Goal: Information Seeking & Learning: Learn about a topic

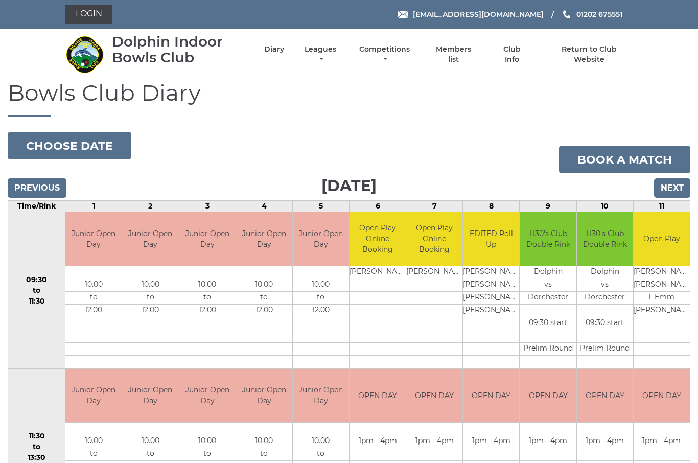
click at [339, 56] on link "Leagues" at bounding box center [320, 54] width 37 height 20
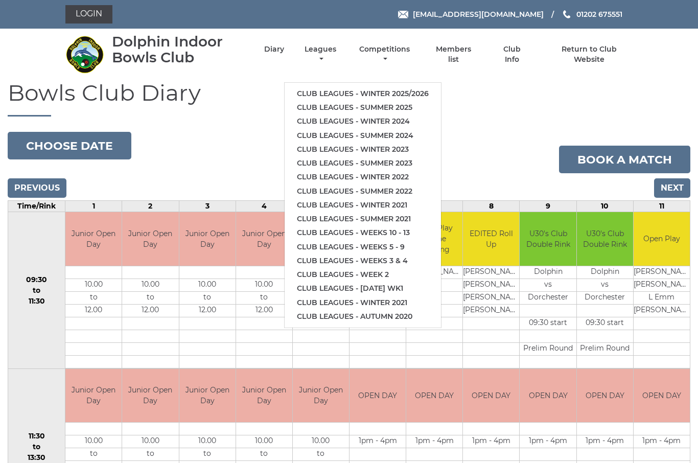
click at [400, 56] on link "Competitions" at bounding box center [385, 54] width 56 height 20
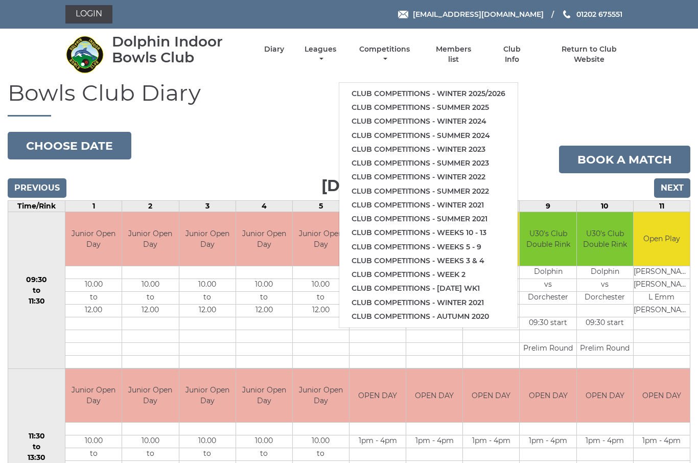
click at [417, 89] on link "Club competitions - Winter 2025/2026" at bounding box center [429, 94] width 178 height 14
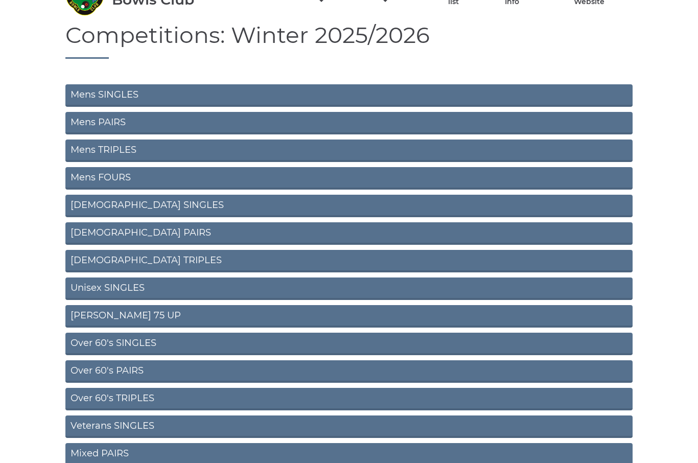
scroll to position [58, 0]
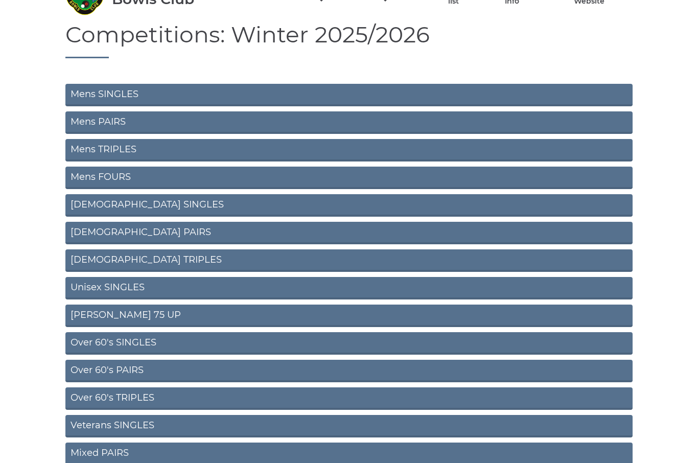
click at [166, 207] on link "Ladies SINGLES" at bounding box center [349, 205] width 568 height 22
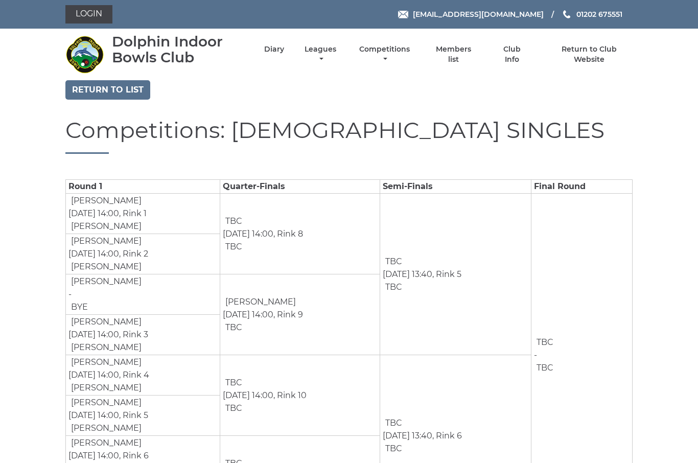
click at [117, 87] on link "Return to list" at bounding box center [107, 89] width 85 height 19
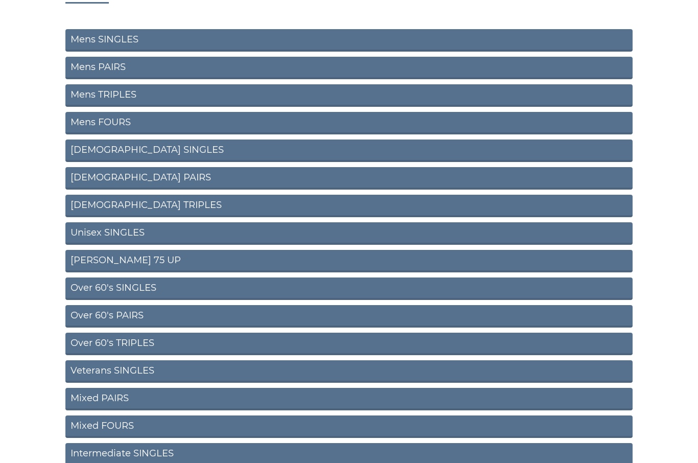
scroll to position [114, 0]
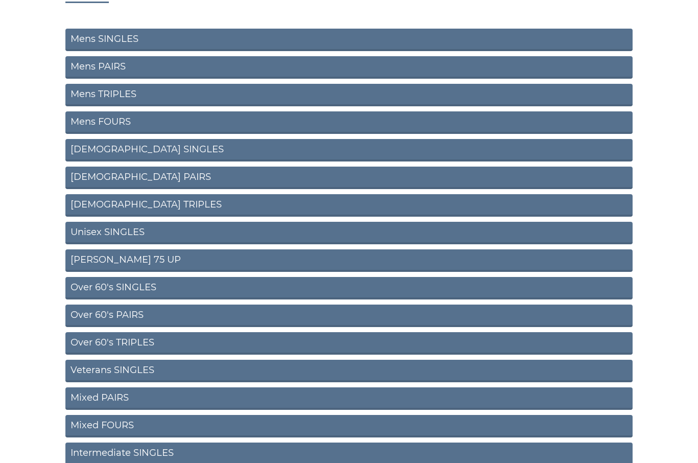
click at [136, 173] on link "Ladies PAIRS" at bounding box center [349, 178] width 568 height 22
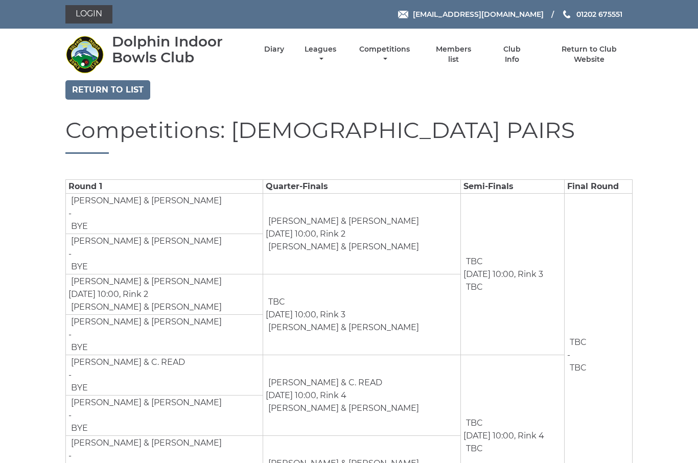
click at [146, 147] on h1 "Competitions: [DEMOGRAPHIC_DATA] PAIRS" at bounding box center [349, 136] width 568 height 36
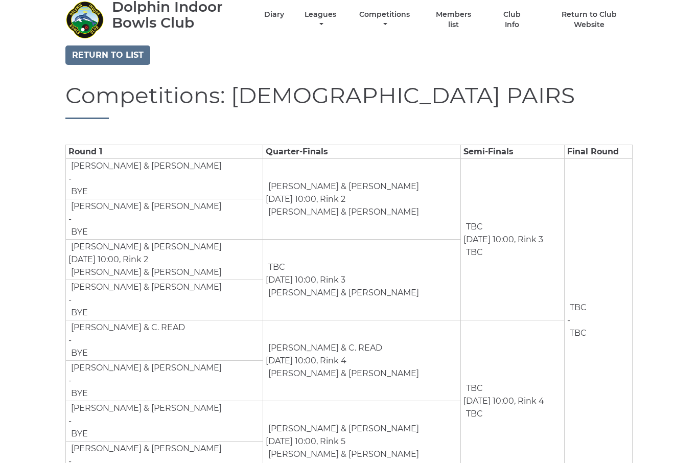
scroll to position [43, 0]
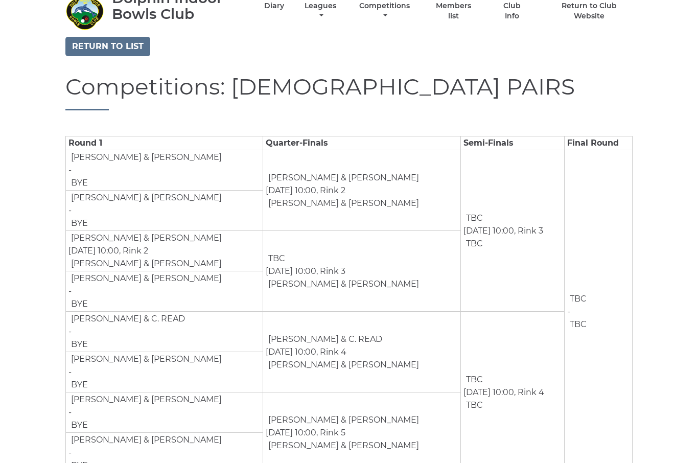
click at [118, 44] on link "Return to list" at bounding box center [107, 46] width 85 height 19
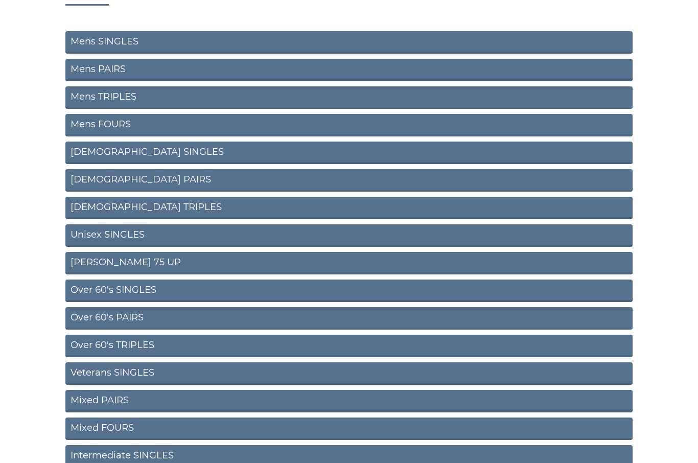
scroll to position [114, 0]
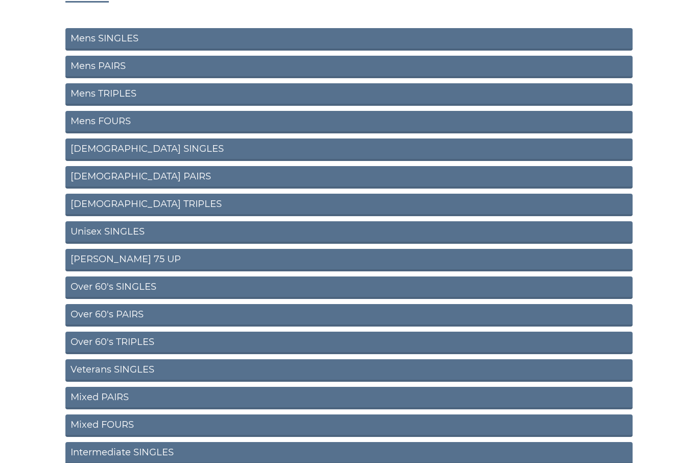
click at [163, 235] on link "Unisex SINGLES" at bounding box center [349, 233] width 568 height 22
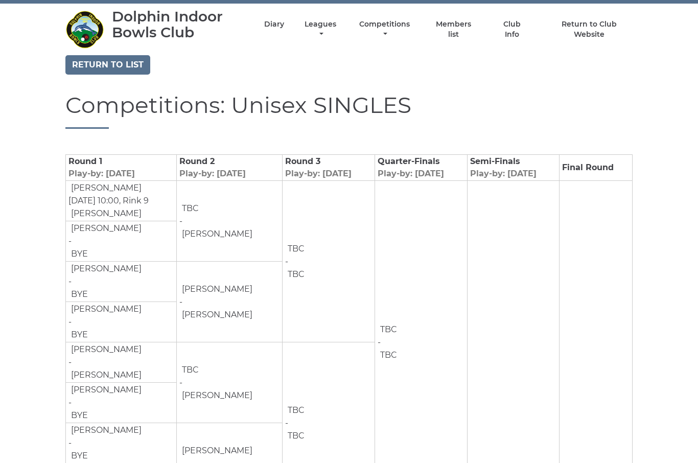
scroll to position [25, 0]
click at [112, 66] on link "Return to list" at bounding box center [107, 65] width 85 height 19
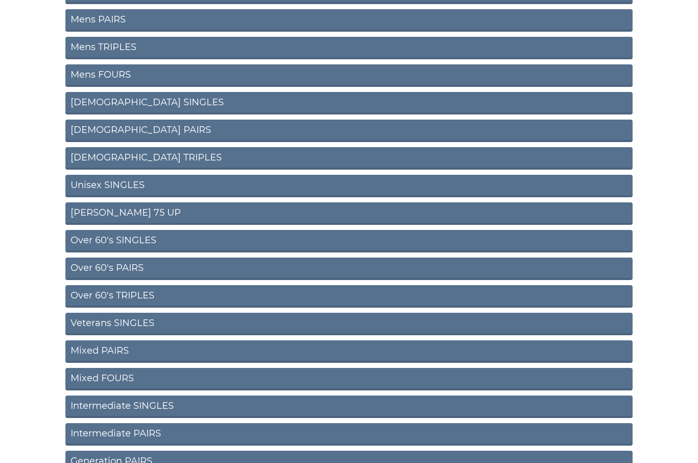
scroll to position [167, 0]
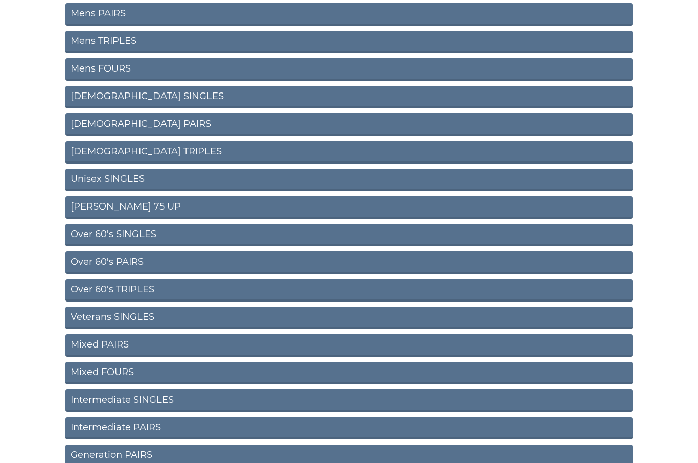
click at [144, 211] on link "Ron Jeffery 75 UP" at bounding box center [349, 207] width 568 height 22
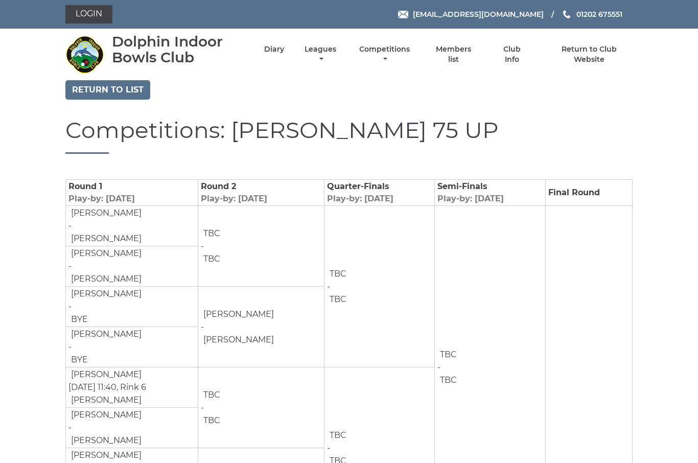
click at [121, 88] on link "Return to list" at bounding box center [107, 89] width 85 height 19
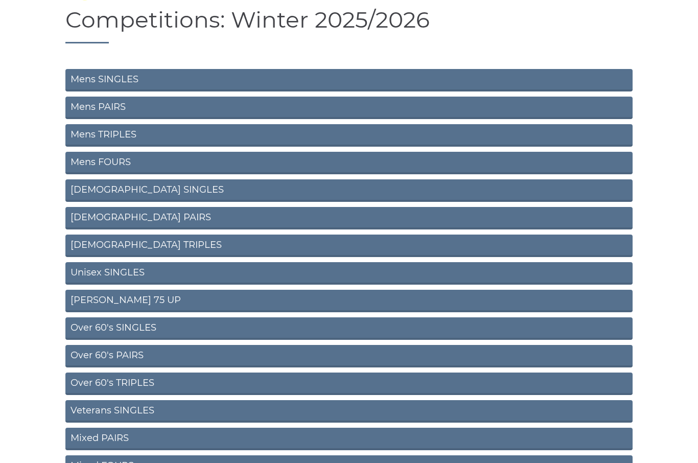
scroll to position [76, 0]
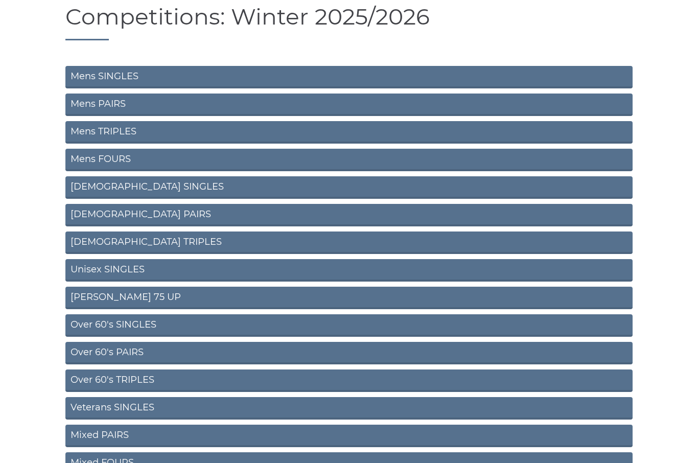
click at [163, 245] on link "Ladies TRIPLES" at bounding box center [349, 243] width 568 height 22
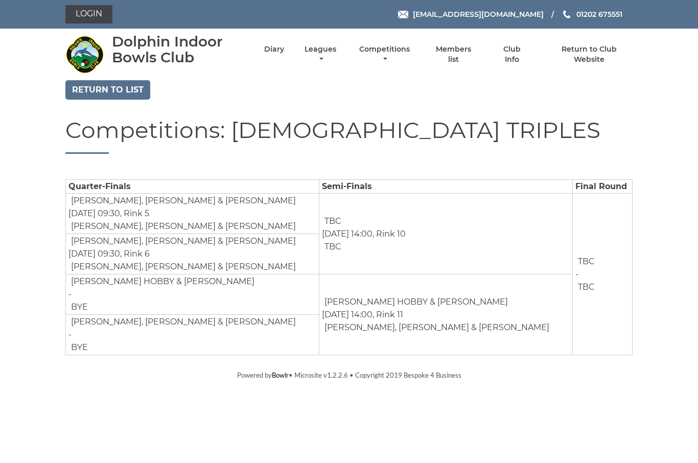
click at [111, 84] on link "Return to list" at bounding box center [107, 89] width 85 height 19
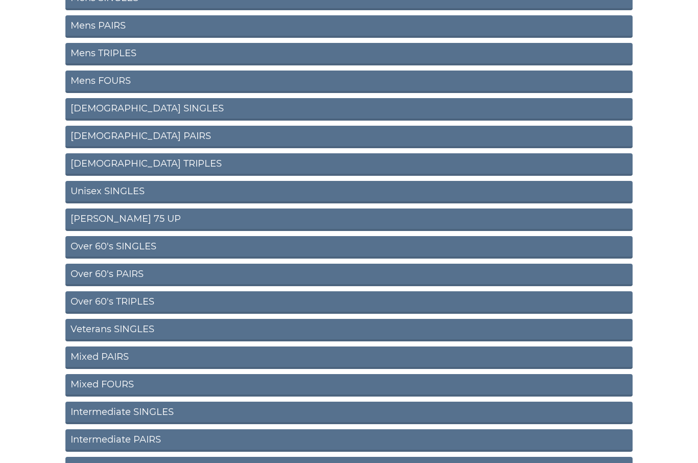
scroll to position [157, 0]
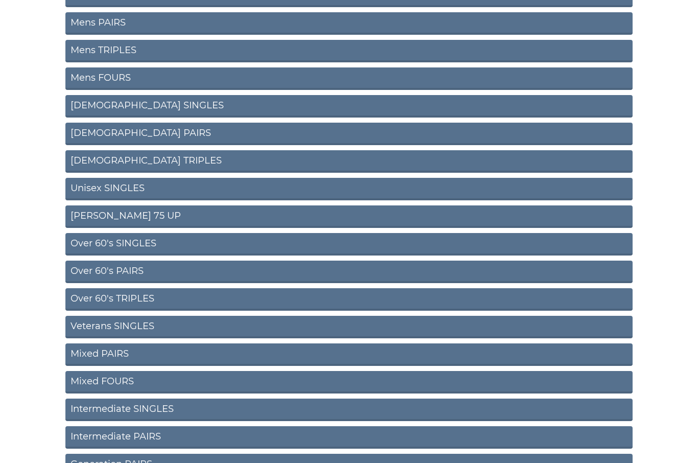
click at [239, 248] on link "Over 60's SINGLES" at bounding box center [349, 244] width 568 height 22
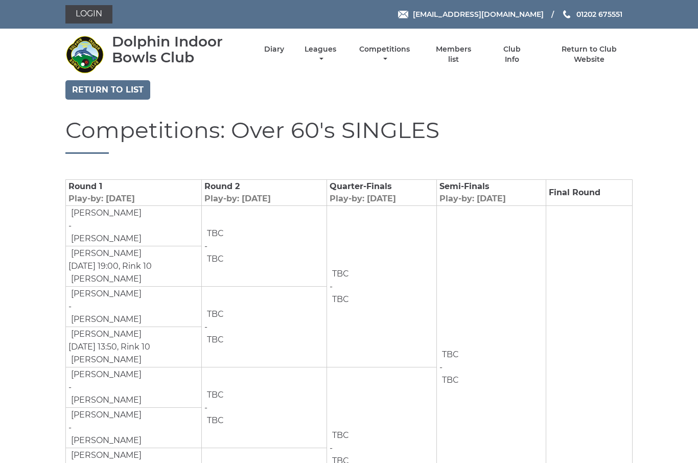
scroll to position [7, 0]
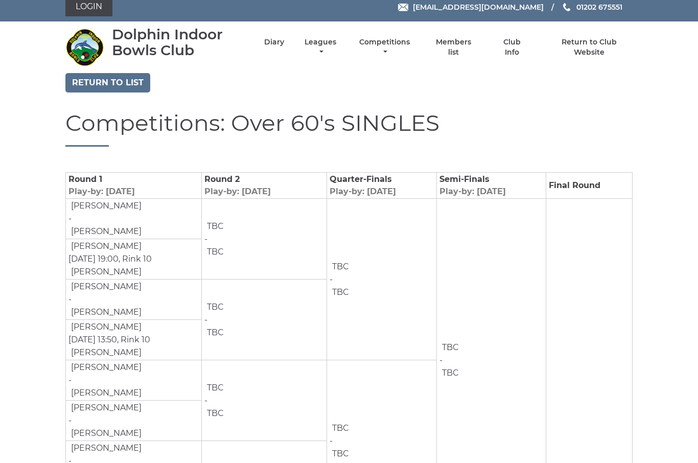
click at [110, 79] on link "Return to list" at bounding box center [107, 82] width 85 height 19
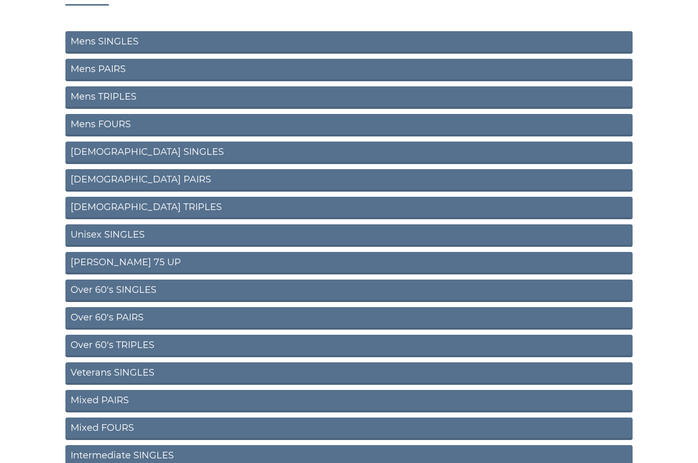
scroll to position [112, 0]
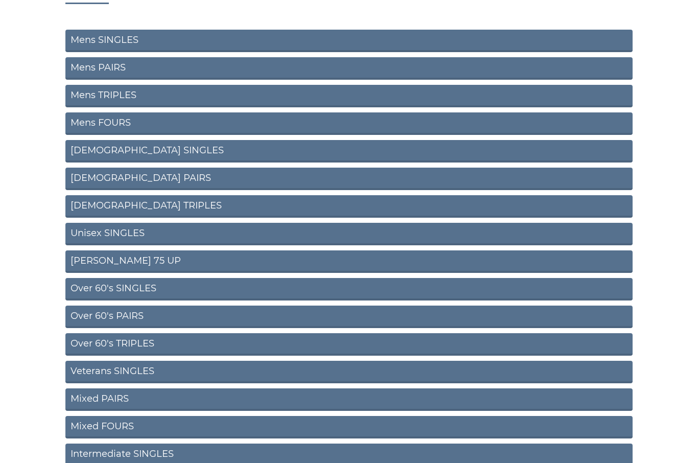
click at [175, 316] on link "Over 60's PAIRS" at bounding box center [349, 317] width 568 height 22
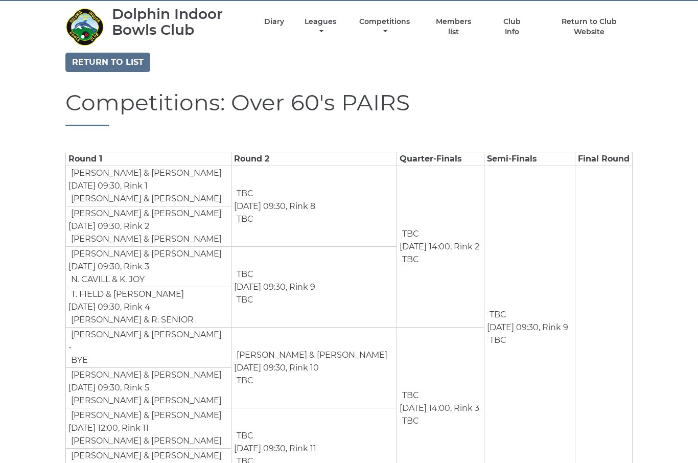
scroll to position [28, 0]
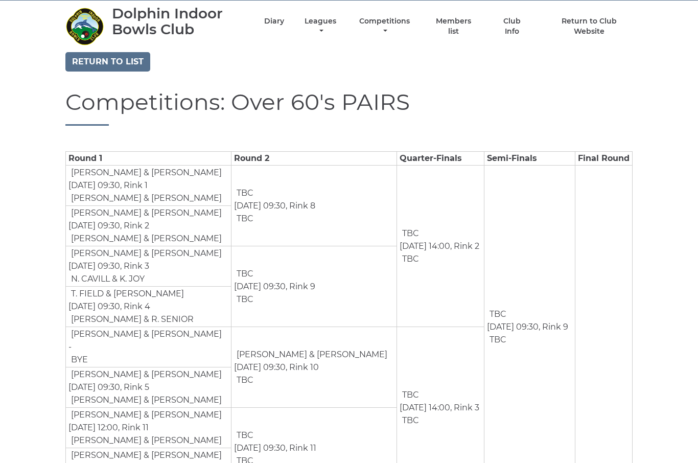
click at [110, 56] on link "Return to list" at bounding box center [107, 62] width 85 height 19
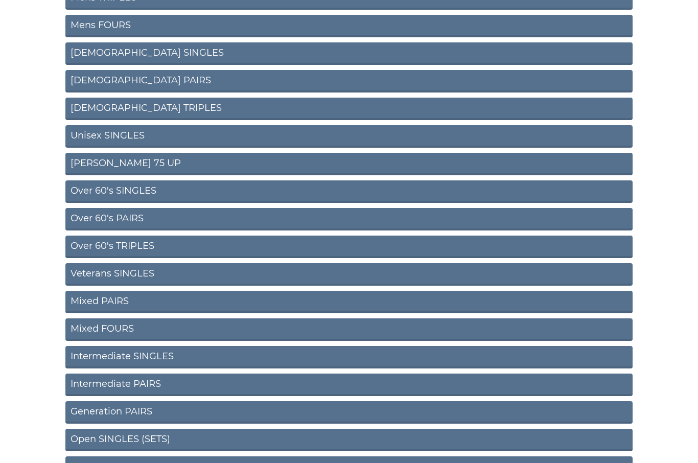
scroll to position [210, 0]
click at [177, 223] on link "Over 60's PAIRS" at bounding box center [349, 219] width 568 height 22
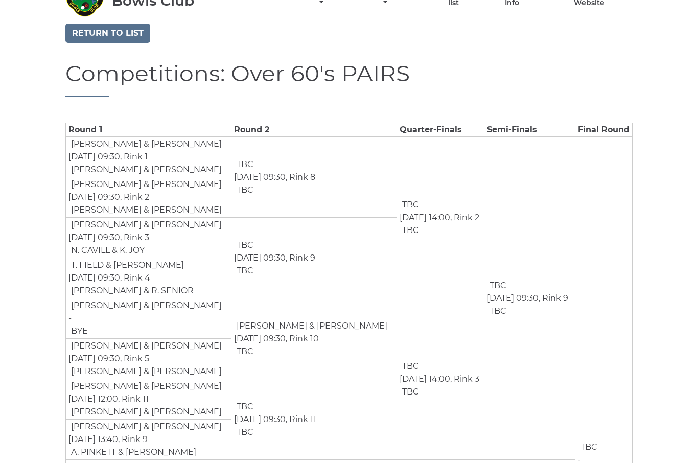
scroll to position [51, 0]
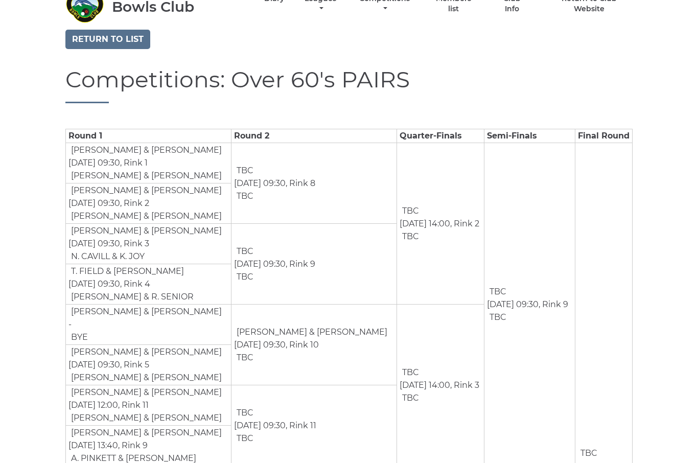
click at [107, 35] on link "Return to list" at bounding box center [107, 39] width 85 height 19
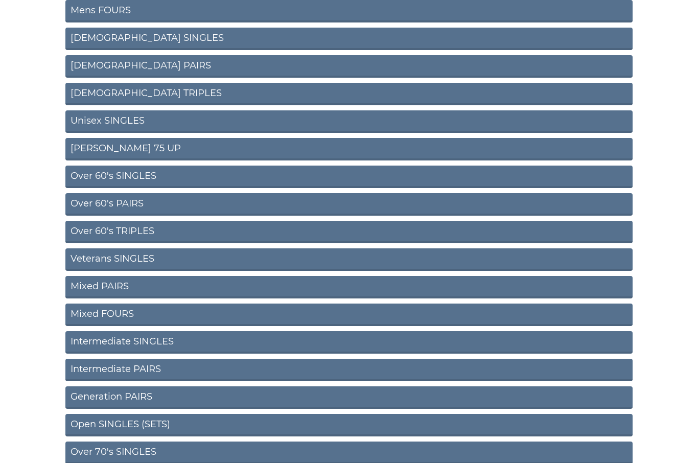
scroll to position [232, 0]
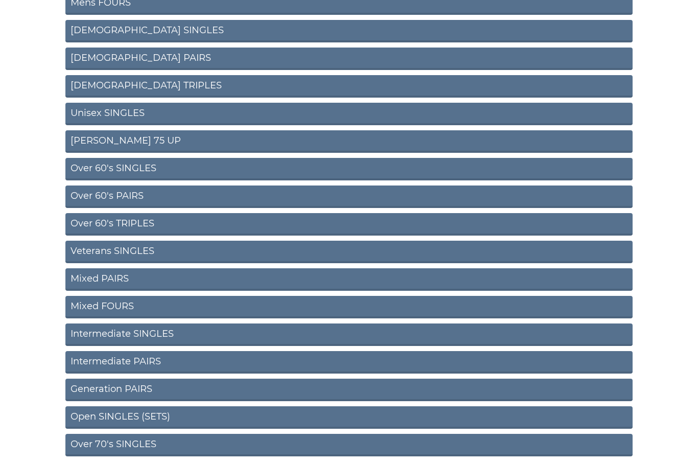
click at [196, 229] on link "Over 60's TRIPLES" at bounding box center [349, 225] width 568 height 22
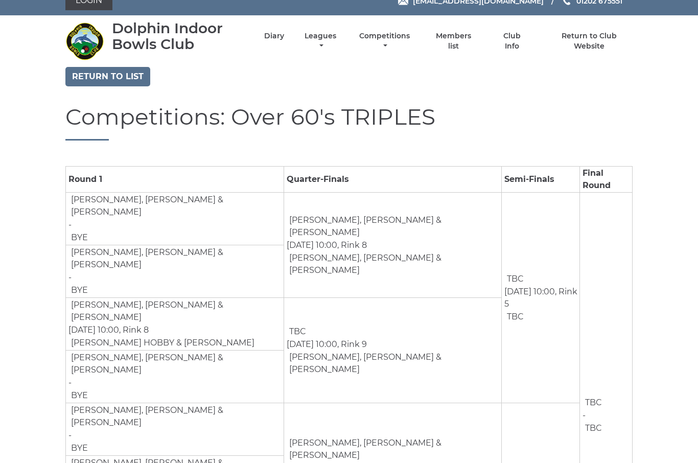
scroll to position [22, 0]
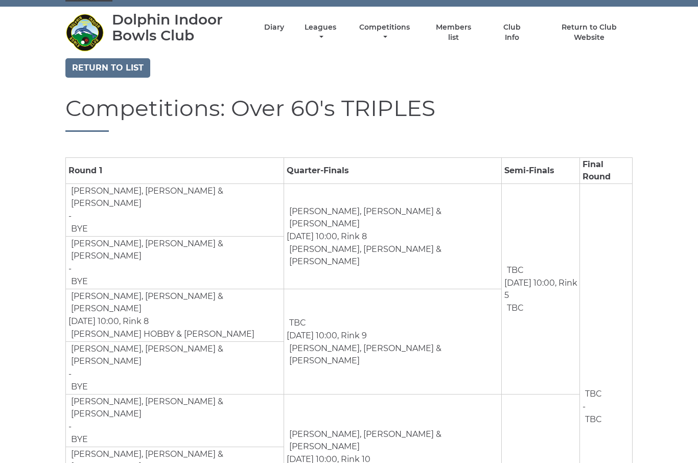
click at [114, 64] on link "Return to list" at bounding box center [107, 67] width 85 height 19
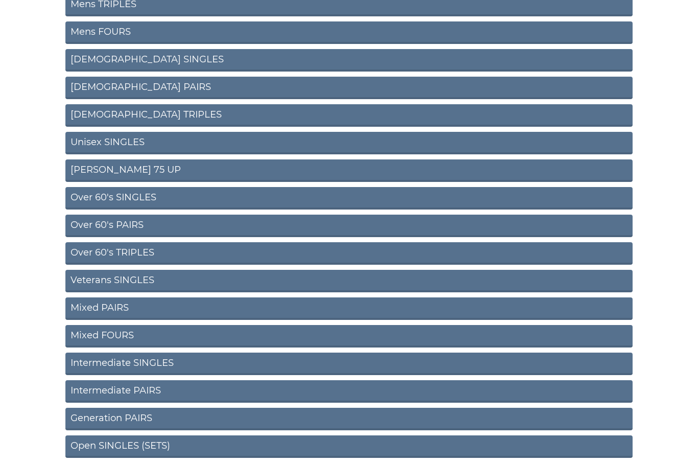
scroll to position [203, 0]
click at [220, 309] on link "Mixed PAIRS" at bounding box center [349, 309] width 568 height 22
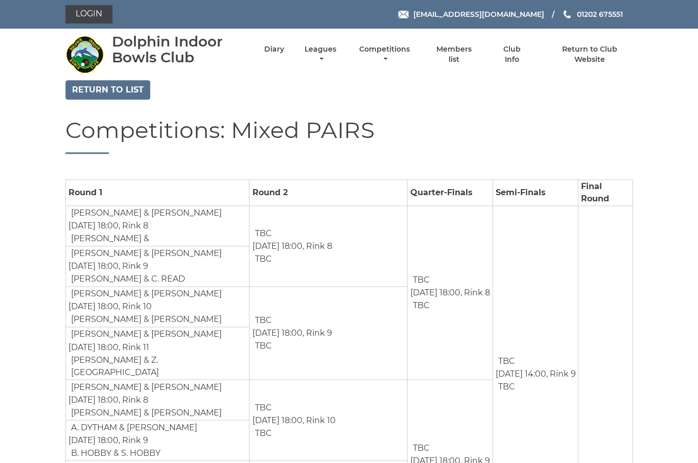
click at [121, 89] on link "Return to list" at bounding box center [107, 89] width 85 height 19
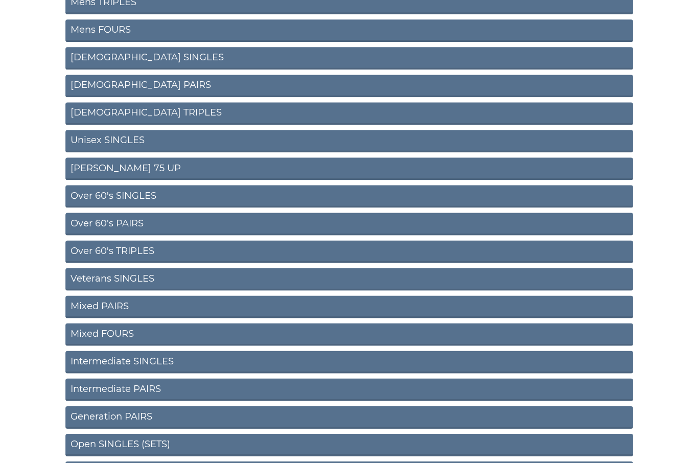
scroll to position [239, 0]
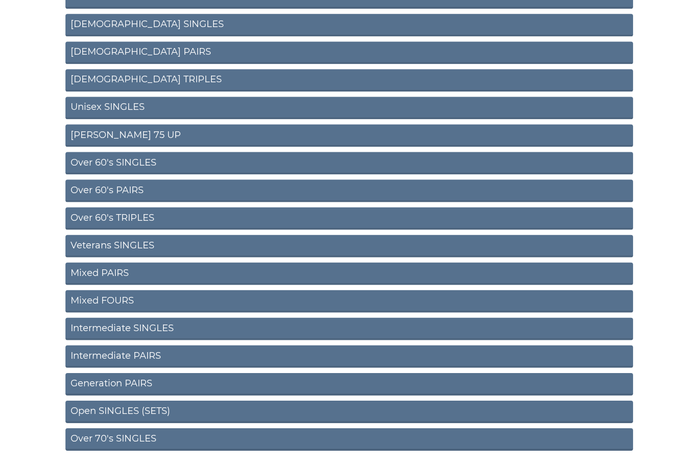
click at [191, 301] on link "Mixed FOURS" at bounding box center [349, 301] width 568 height 22
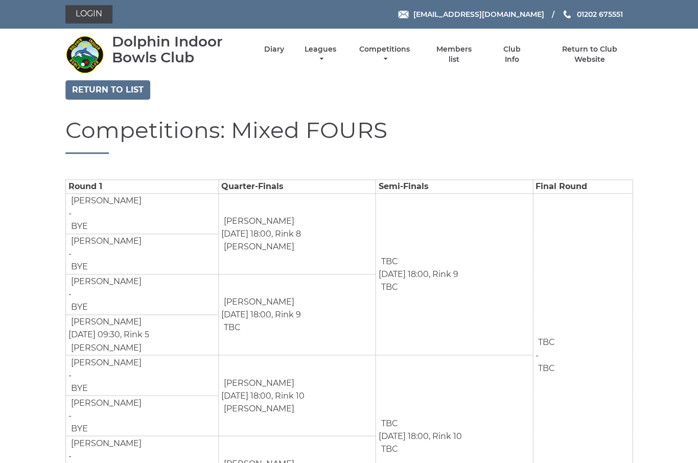
click at [108, 88] on link "Return to list" at bounding box center [107, 89] width 85 height 19
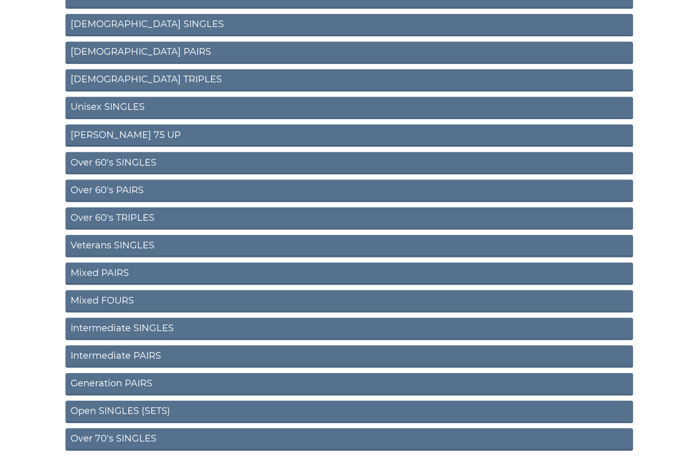
scroll to position [239, 0]
click at [292, 414] on link "Open SINGLES (SETS)" at bounding box center [349, 411] width 568 height 22
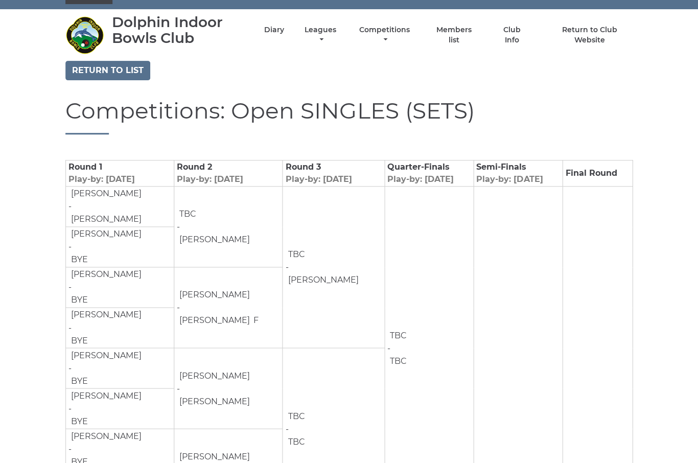
scroll to position [20, 0]
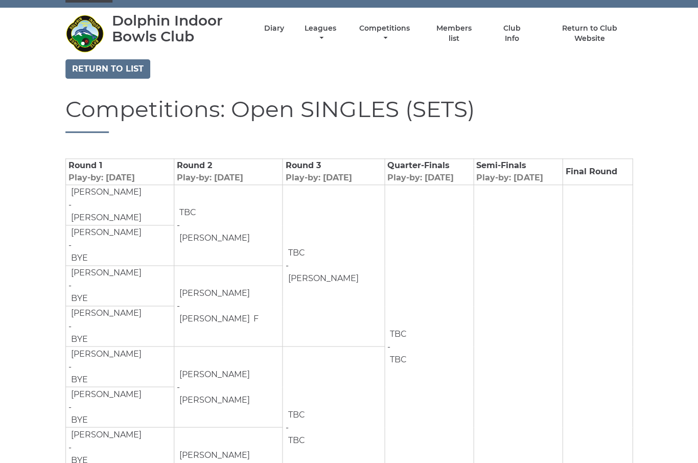
click at [120, 66] on link "Return to list" at bounding box center [107, 69] width 85 height 19
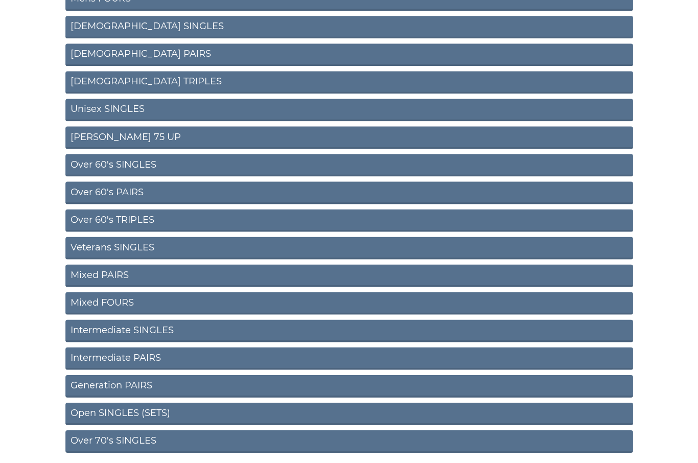
scroll to position [239, 0]
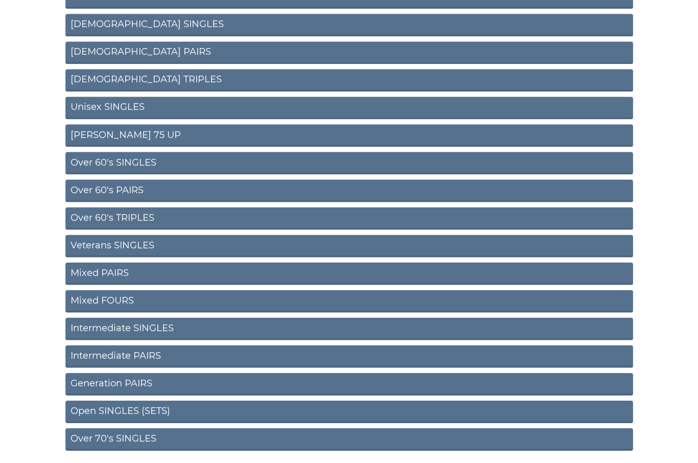
click at [228, 441] on link "Over 70's SINGLES" at bounding box center [349, 439] width 568 height 22
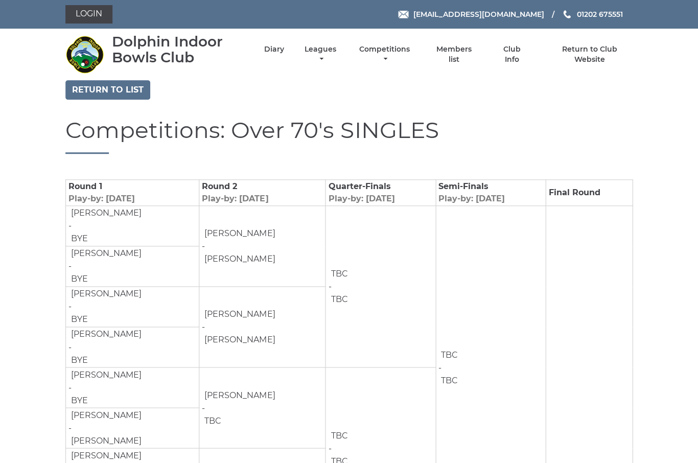
click at [117, 86] on link "Return to list" at bounding box center [107, 89] width 85 height 19
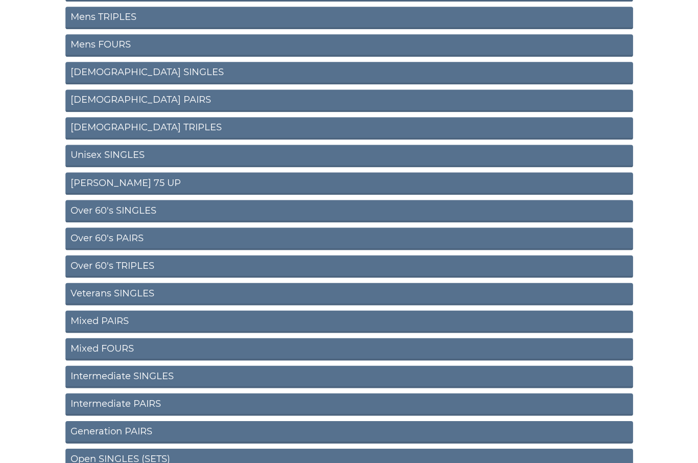
scroll to position [239, 0]
